Goal: Task Accomplishment & Management: Use online tool/utility

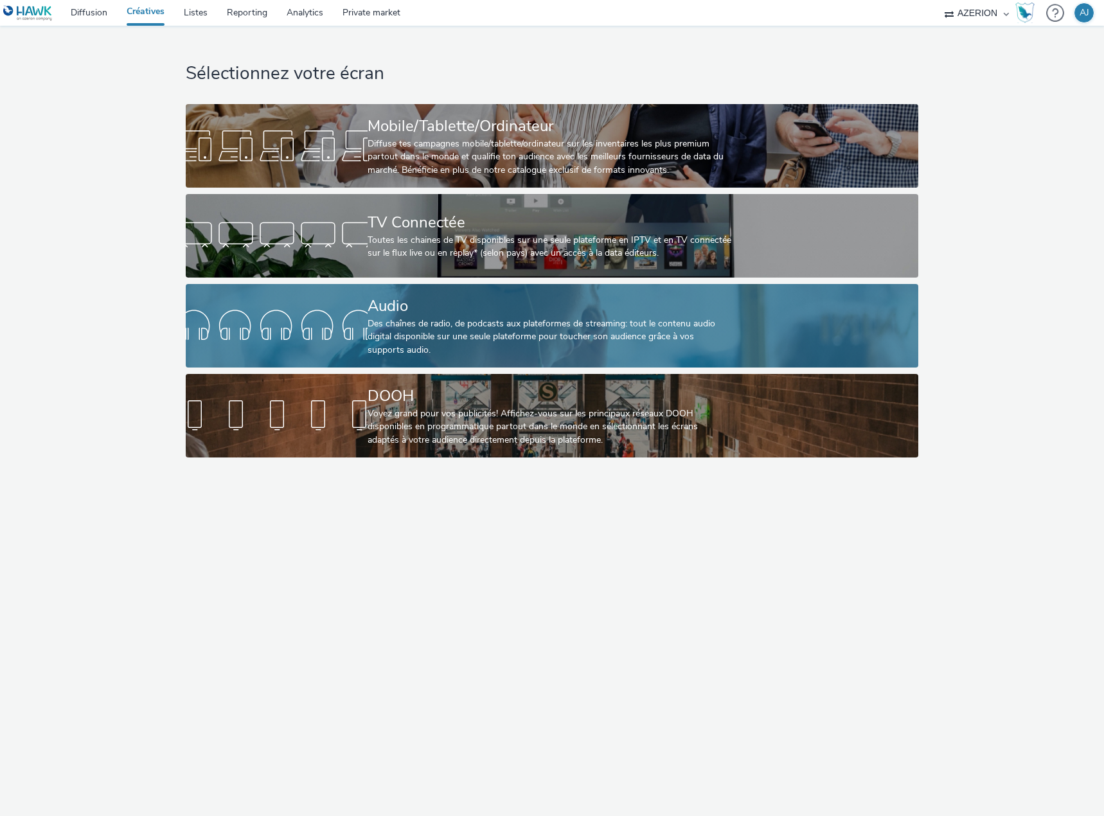
click at [404, 310] on div "Audio" at bounding box center [550, 306] width 364 height 22
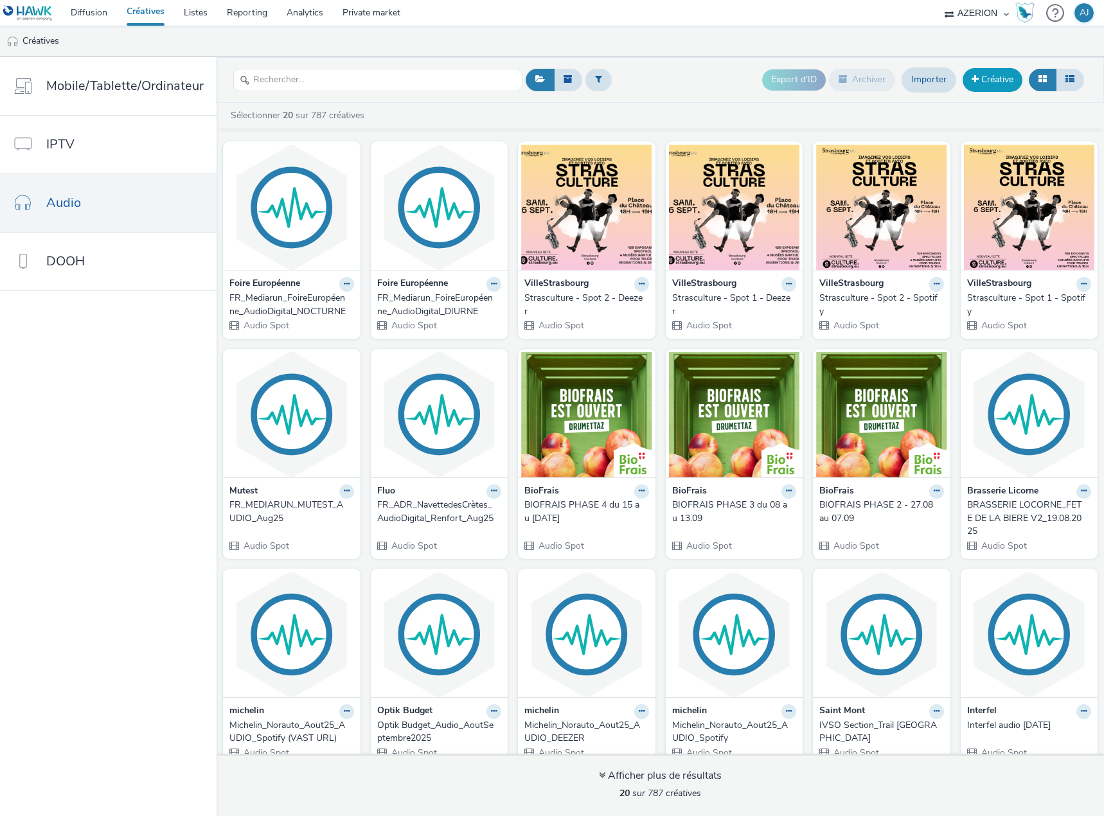
click at [996, 84] on link "Créative" at bounding box center [993, 79] width 60 height 23
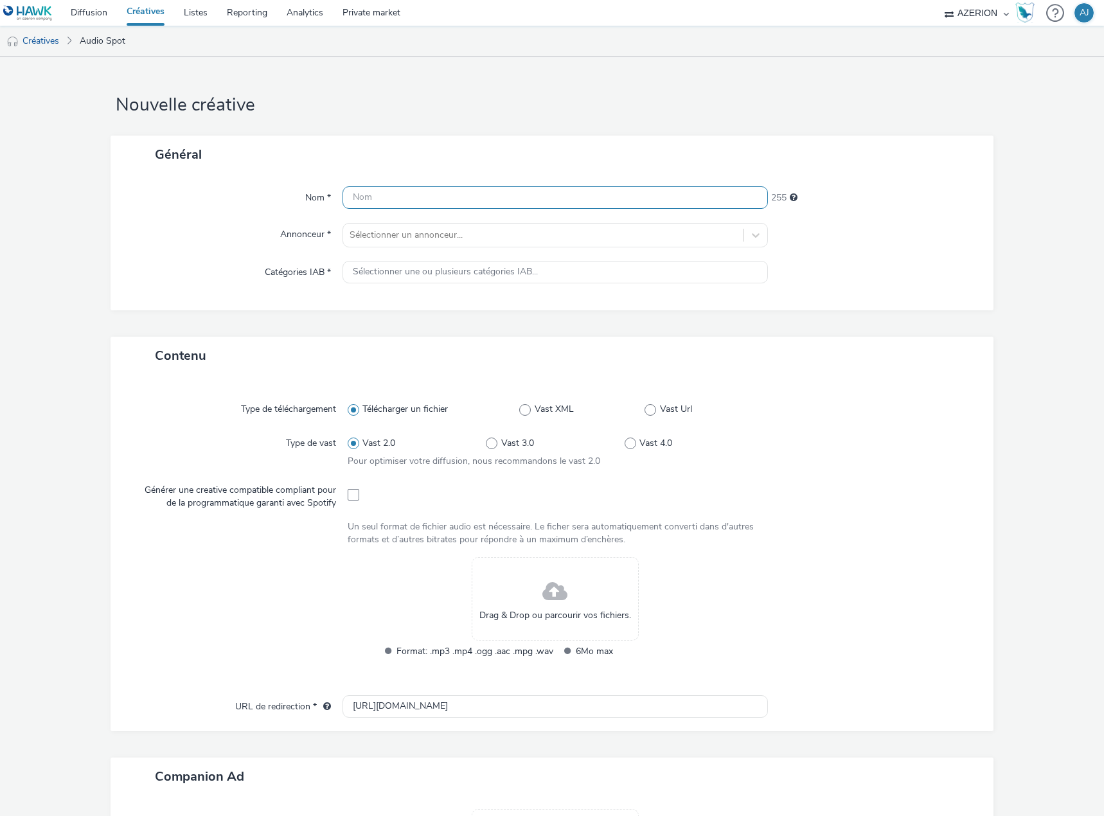
drag, startPoint x: 371, startPoint y: 196, endPoint x: 382, endPoint y: 202, distance: 12.7
click at [371, 196] on input "text" at bounding box center [555, 197] width 425 height 22
paste input "ORA_Radio_Back To School_30s_Mx_[DATE]"
type input "ORA_Radio_Back To School_30s_Mx_[DATE]"
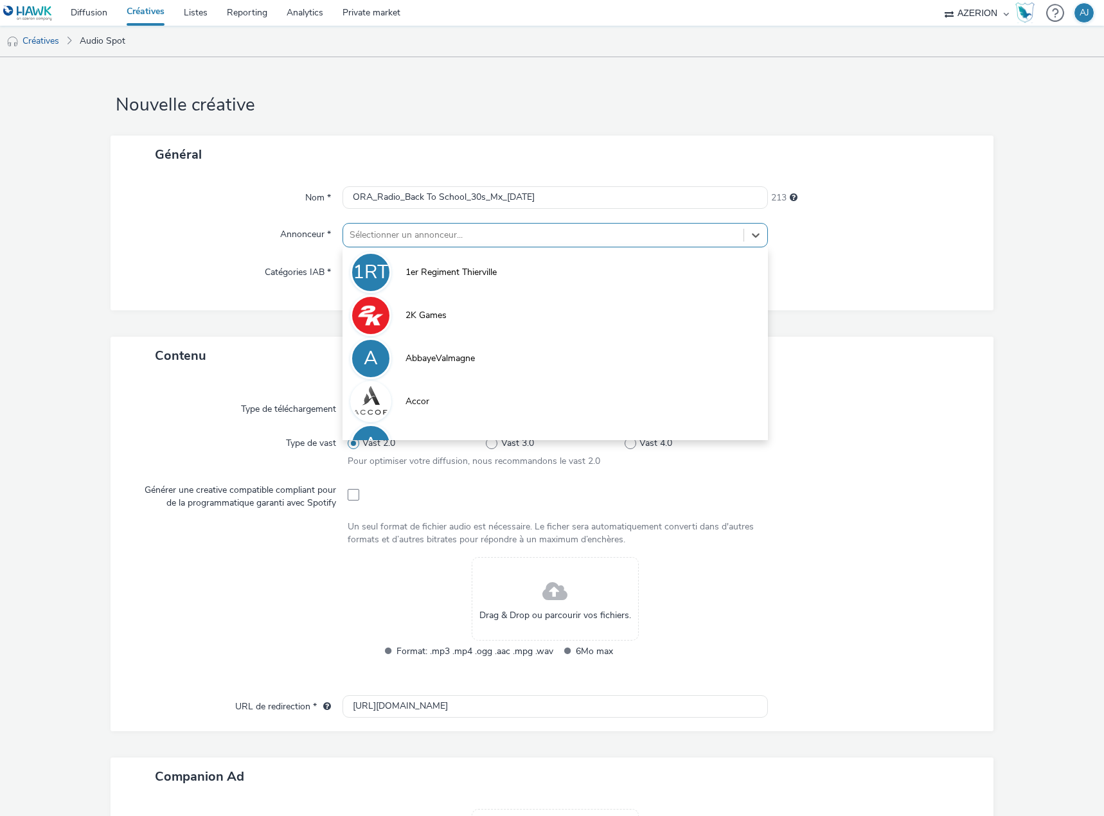
click at [394, 229] on div at bounding box center [544, 235] width 388 height 15
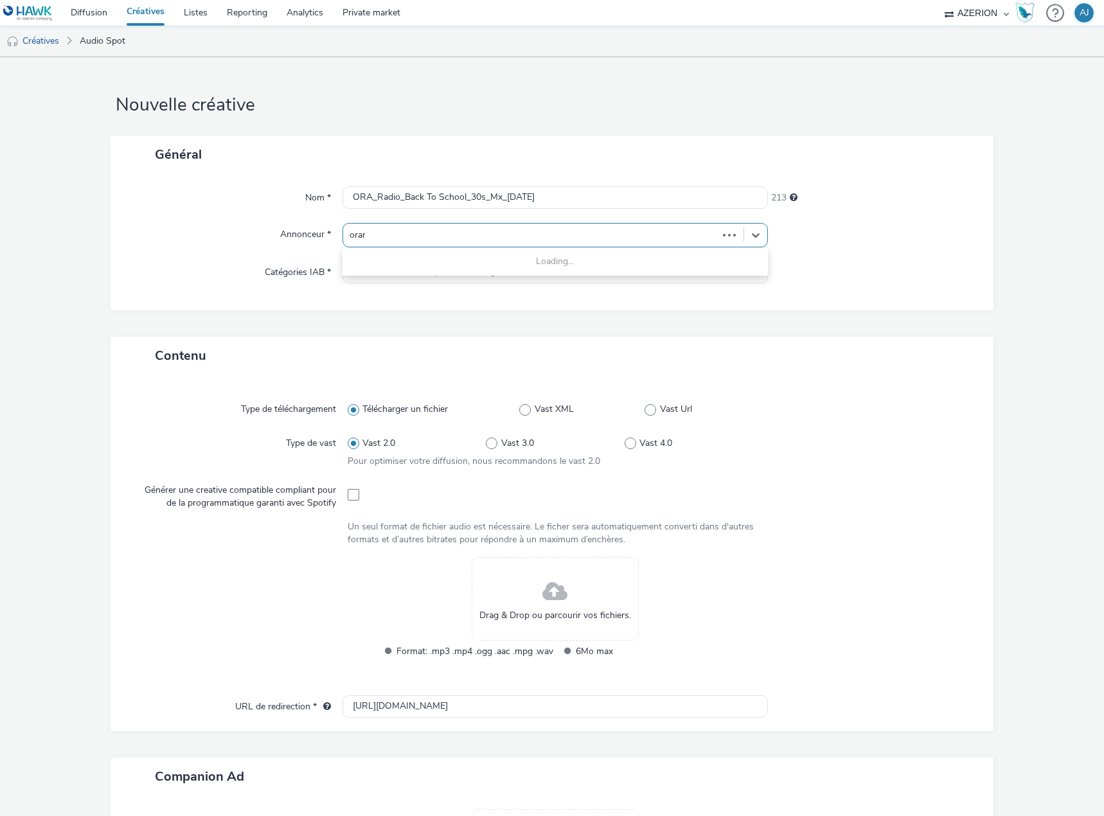
type input "orange"
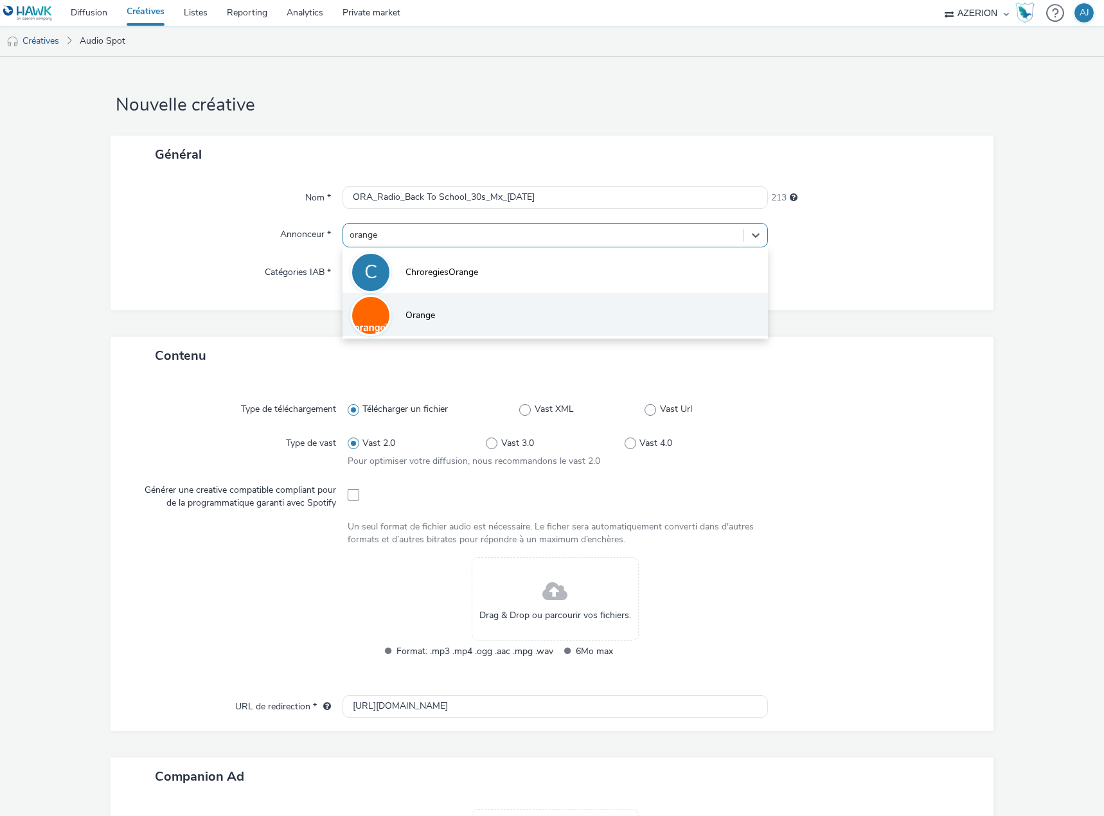
click at [430, 309] on span "Orange" at bounding box center [421, 315] width 30 height 13
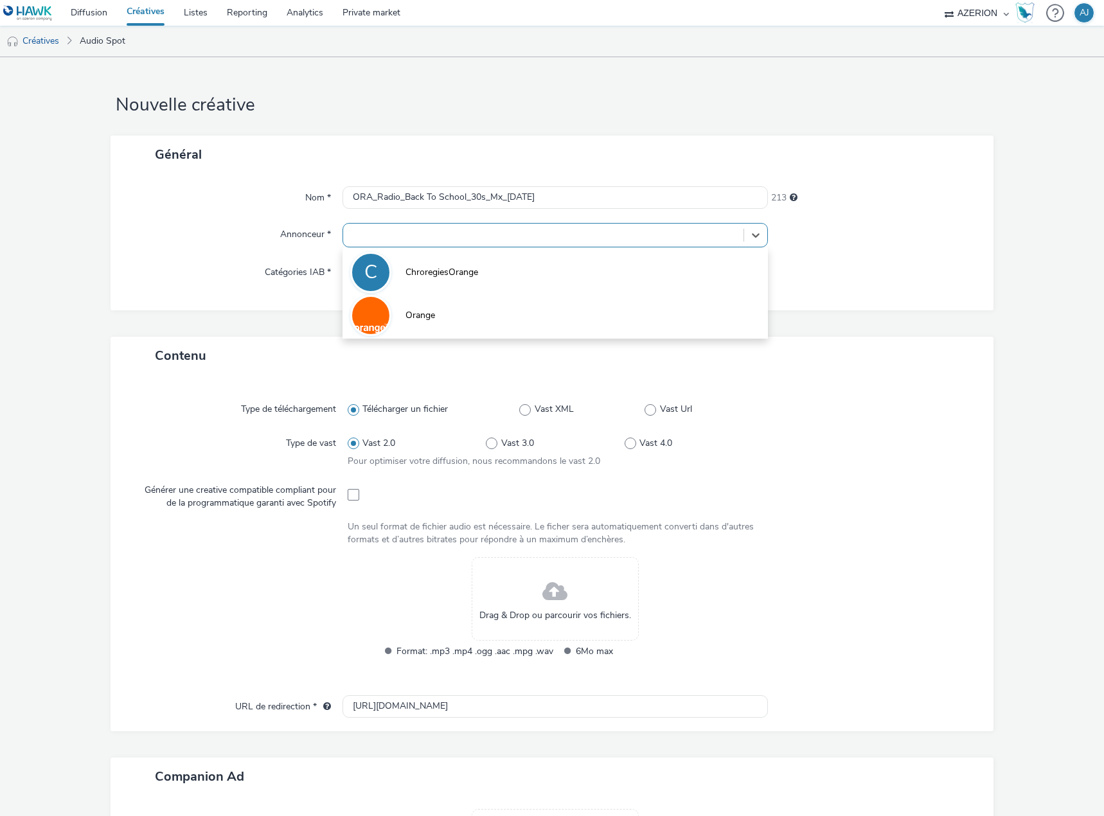
type input "[URL][DOMAIN_NAME]"
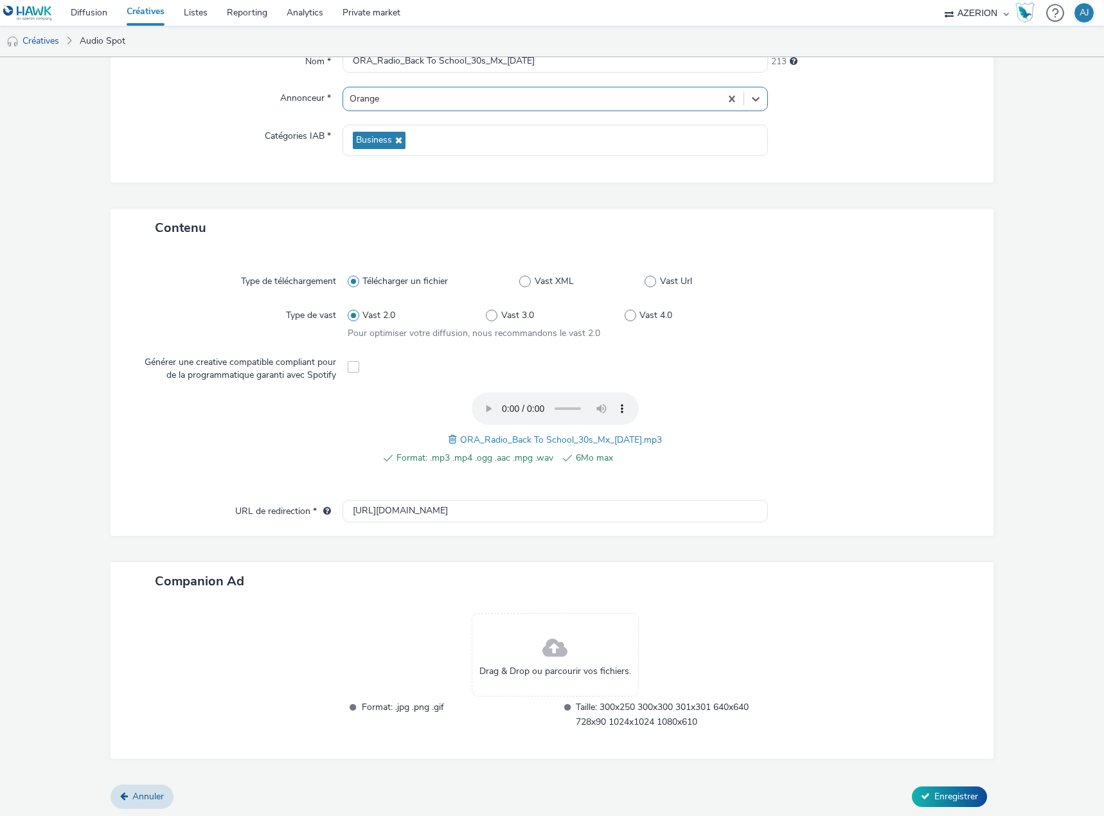
scroll to position [138, 0]
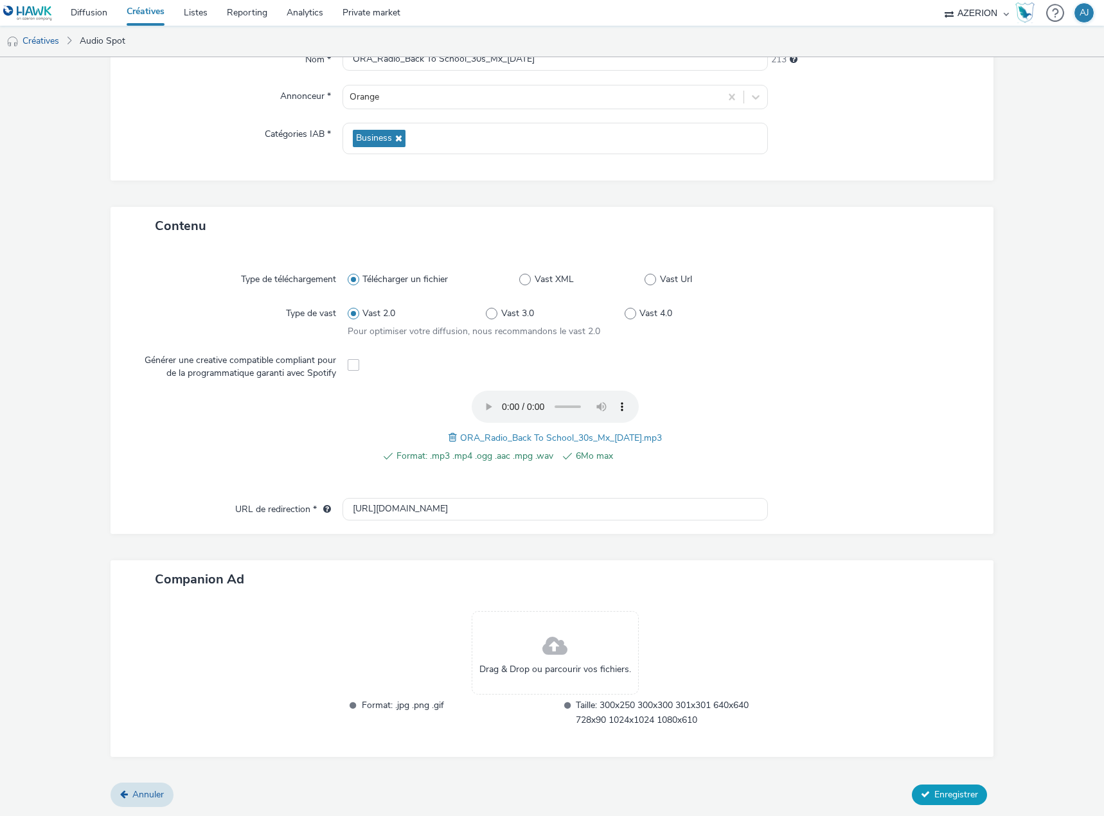
click at [950, 796] on span "Enregistrer" at bounding box center [956, 795] width 44 height 12
